Goal: Information Seeking & Learning: Find specific fact

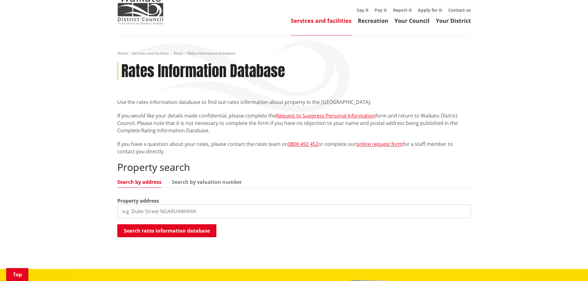
scroll to position [93, 0]
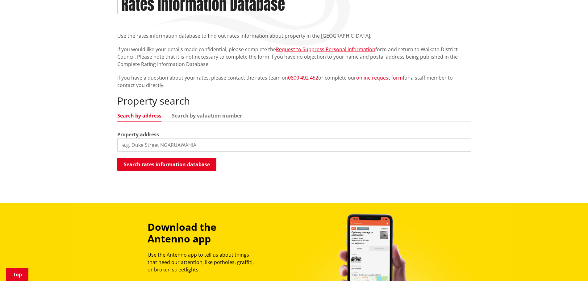
click at [152, 145] on input "search" at bounding box center [294, 145] width 354 height 14
click at [130, 147] on input "[STREET_ADDRESS]" at bounding box center [294, 145] width 354 height 14
type input "[STREET_ADDRESS]"
click at [182, 165] on button "Search rates information database" at bounding box center [166, 164] width 99 height 13
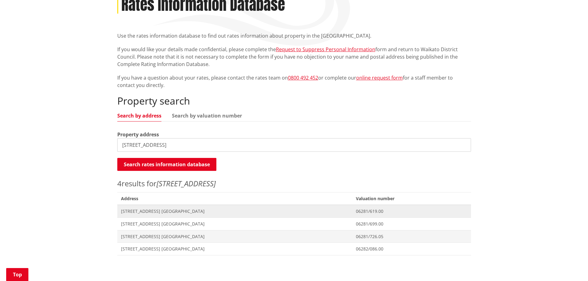
click at [173, 212] on span "[STREET_ADDRESS] [GEOGRAPHIC_DATA]" at bounding box center [235, 211] width 228 height 6
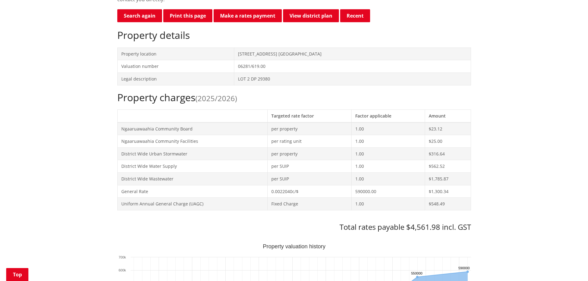
scroll to position [185, 0]
